Goal: Find specific page/section

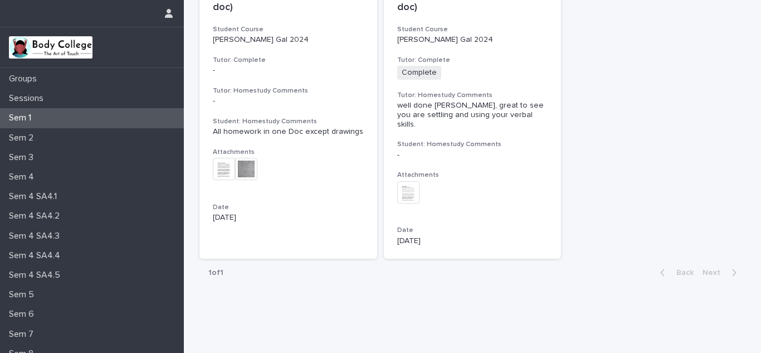
scroll to position [83, 0]
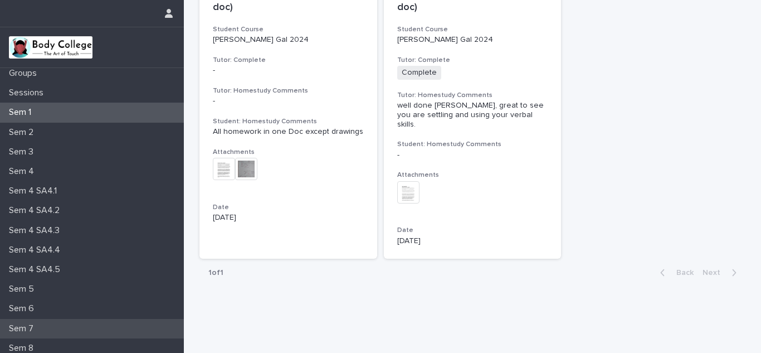
click at [21, 327] on p "Sem 7" at bounding box center [23, 328] width 38 height 11
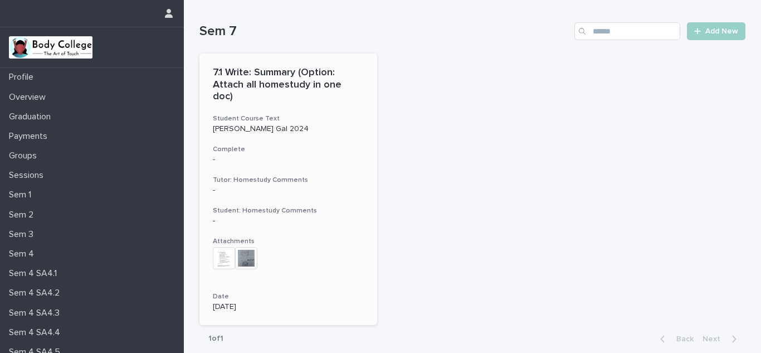
click at [284, 176] on h3 "Tutor: Homestudy Comments" at bounding box center [288, 180] width 151 height 9
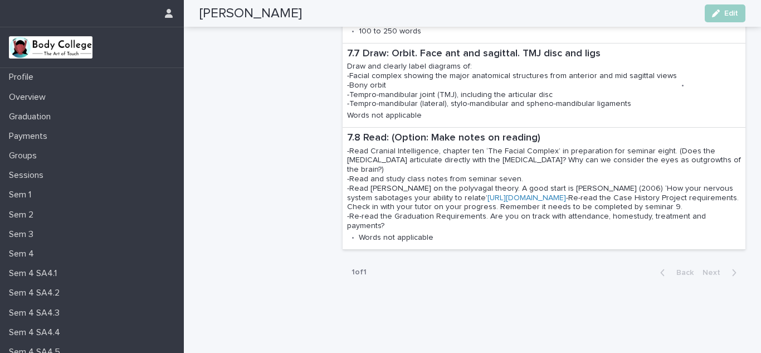
scroll to position [1104, 0]
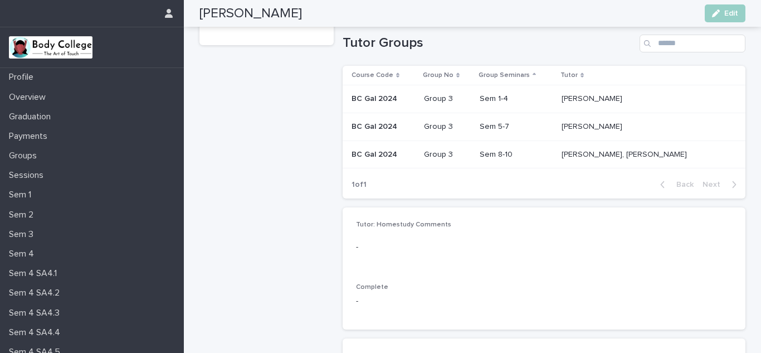
scroll to position [129, 0]
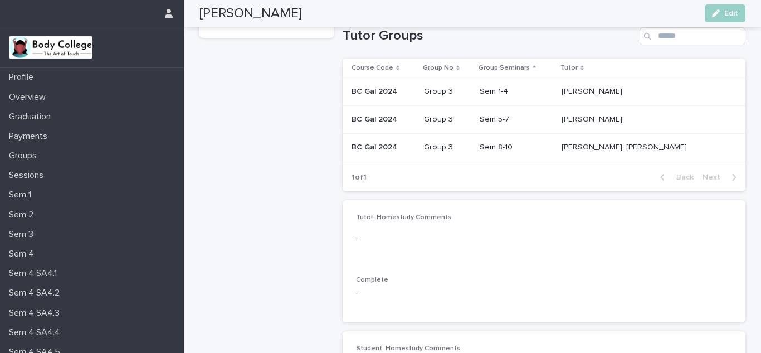
click at [593, 144] on p "[PERSON_NAME], [PERSON_NAME]" at bounding box center [626, 146] width 128 height 12
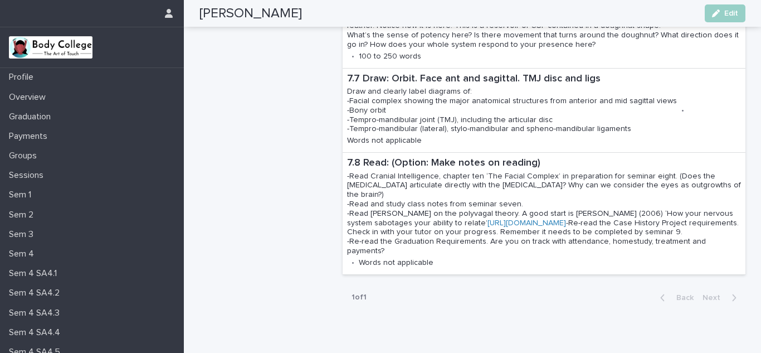
scroll to position [1104, 0]
